Goal: Transaction & Acquisition: Download file/media

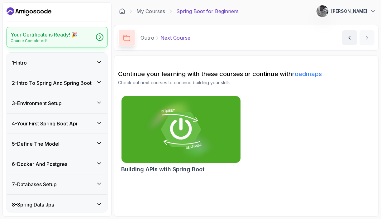
click at [100, 38] on icon at bounding box center [100, 37] width 6 height 6
click at [367, 7] on button "Suprava Dutta" at bounding box center [346, 11] width 60 height 12
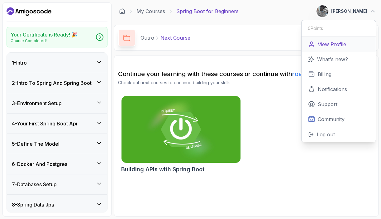
click at [351, 39] on link "View Profile" at bounding box center [338, 44] width 74 height 15
click at [272, 71] on h2 "Continue your learning with these courses or continue with roadmaps" at bounding box center [246, 73] width 256 height 9
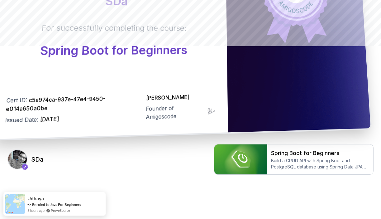
scroll to position [183, 0]
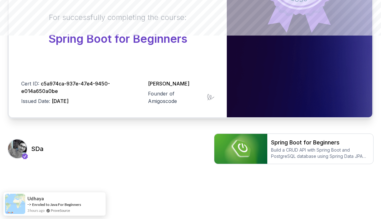
click at [38, 149] on h3 "sDa" at bounding box center [37, 148] width 12 height 9
click at [16, 154] on img at bounding box center [17, 148] width 19 height 19
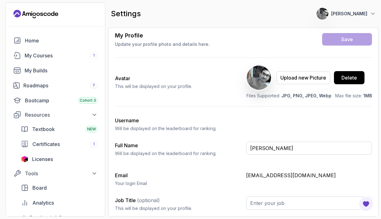
scroll to position [34, 0]
click at [60, 146] on div "Certificates 1" at bounding box center [64, 143] width 65 height 7
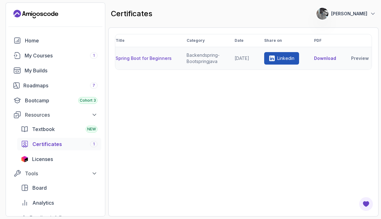
scroll to position [0, 18]
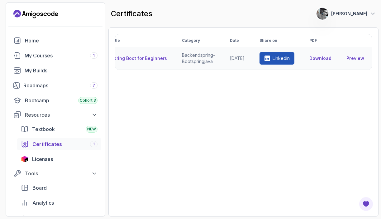
click at [351, 55] on link "Preview" at bounding box center [355, 58] width 18 height 6
click at [323, 57] on button "Download" at bounding box center [320, 58] width 22 height 6
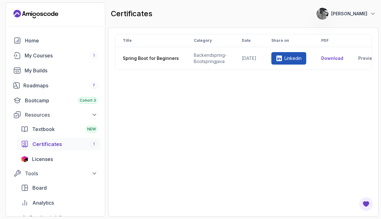
click at [367, 11] on button "[PERSON_NAME]" at bounding box center [346, 13] width 60 height 12
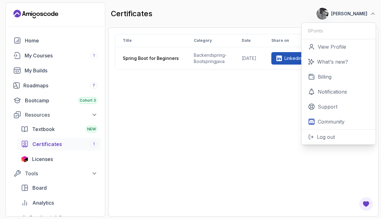
click at [367, 11] on button "[PERSON_NAME]" at bounding box center [346, 13] width 60 height 12
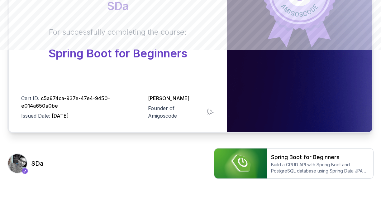
scroll to position [183, 0]
